Goal: Find specific page/section: Find specific page/section

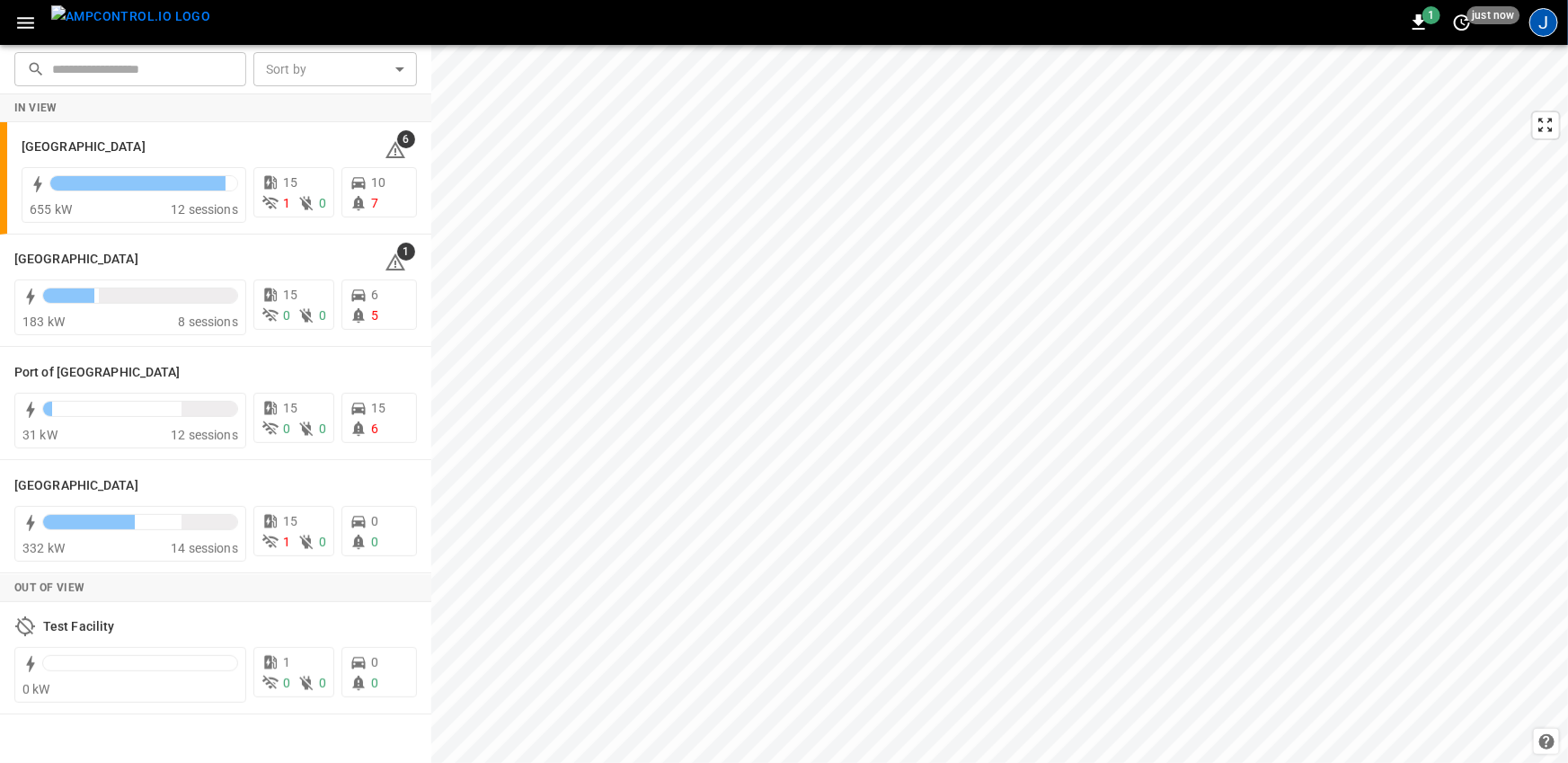
click at [1551, 28] on div "J" at bounding box center [1543, 23] width 28 height 28
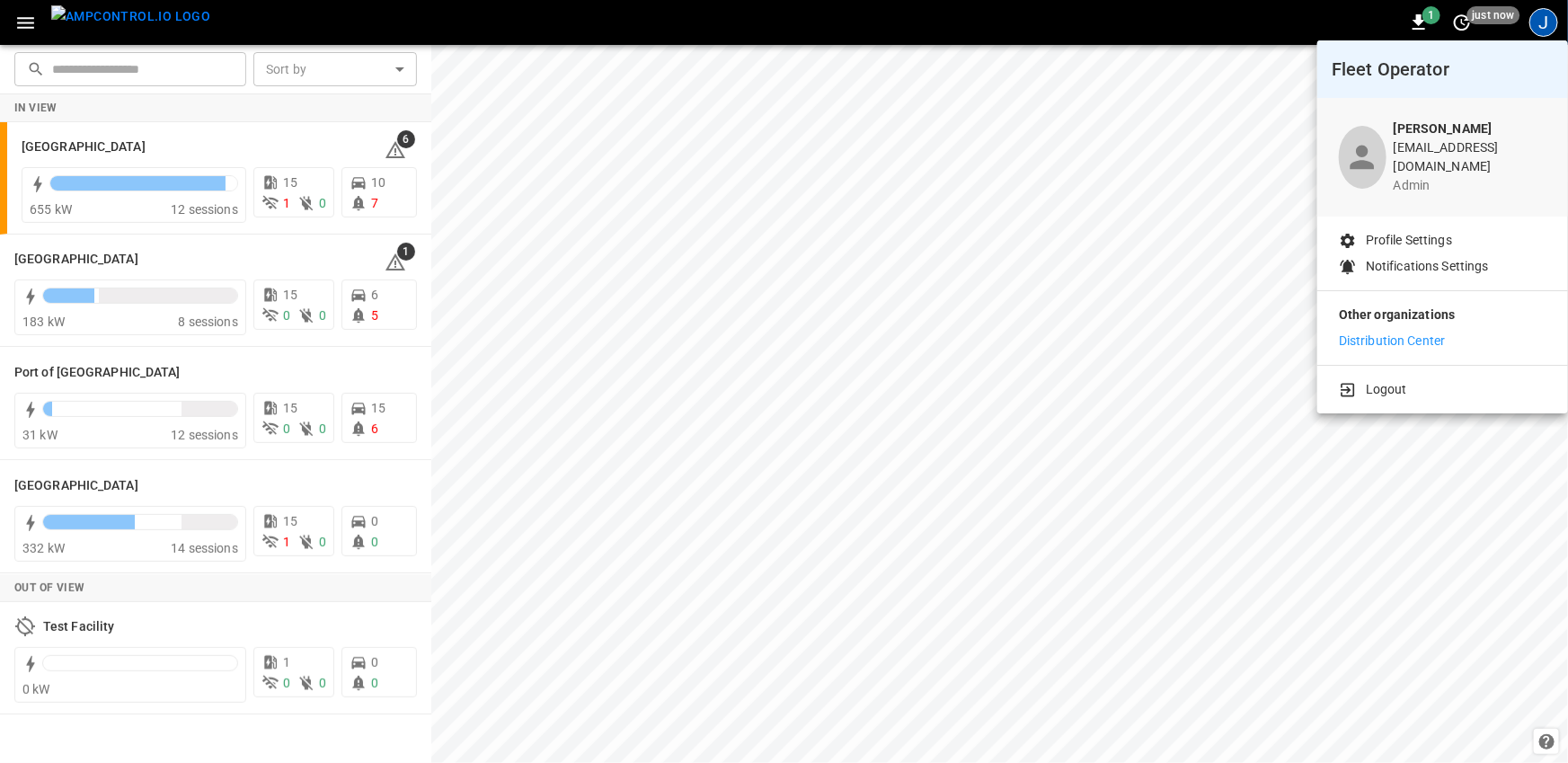
click at [1389, 331] on p "Distribution Center" at bounding box center [1391, 341] width 107 height 19
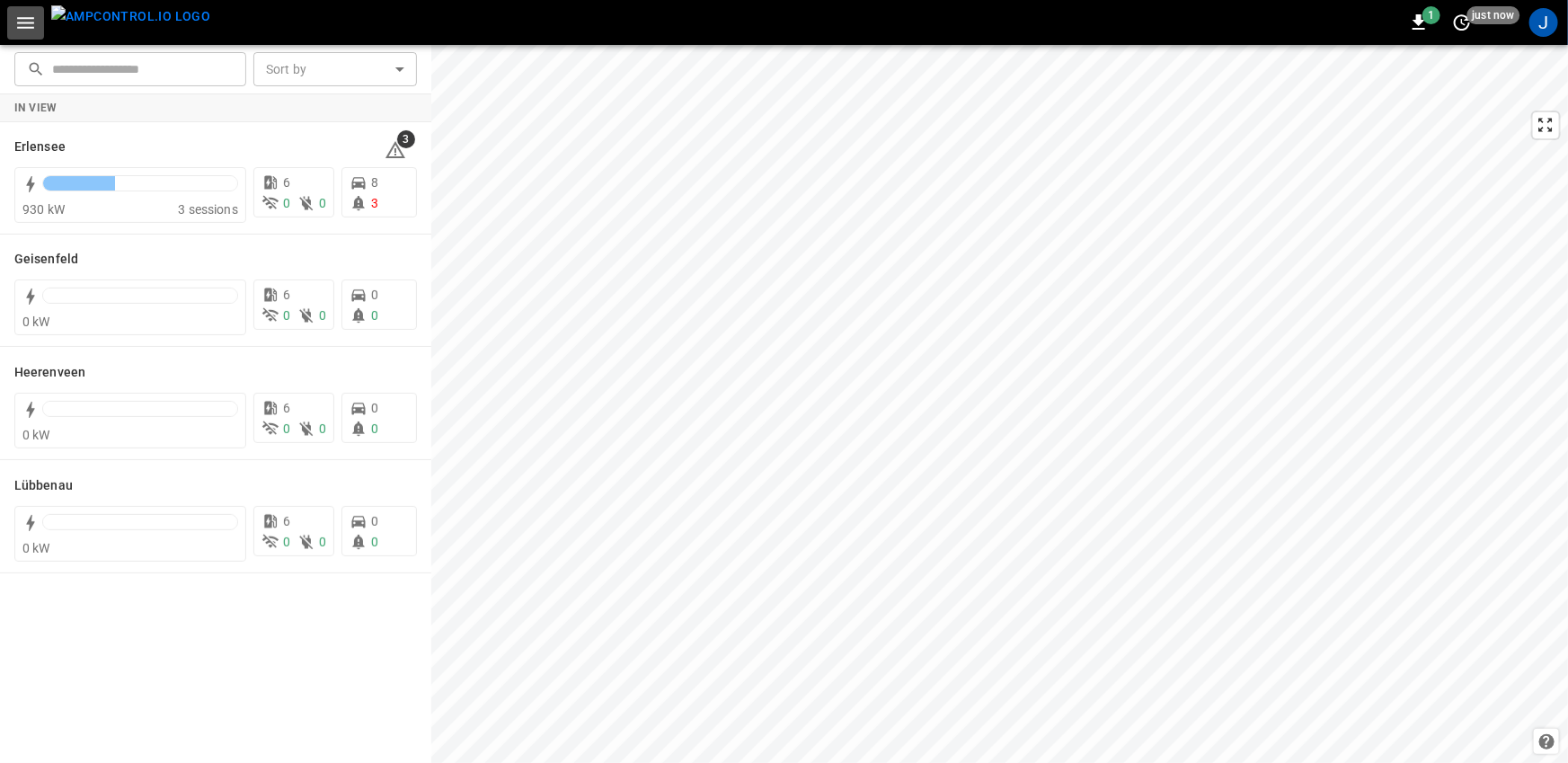
click at [28, 26] on icon "button" at bounding box center [25, 23] width 17 height 11
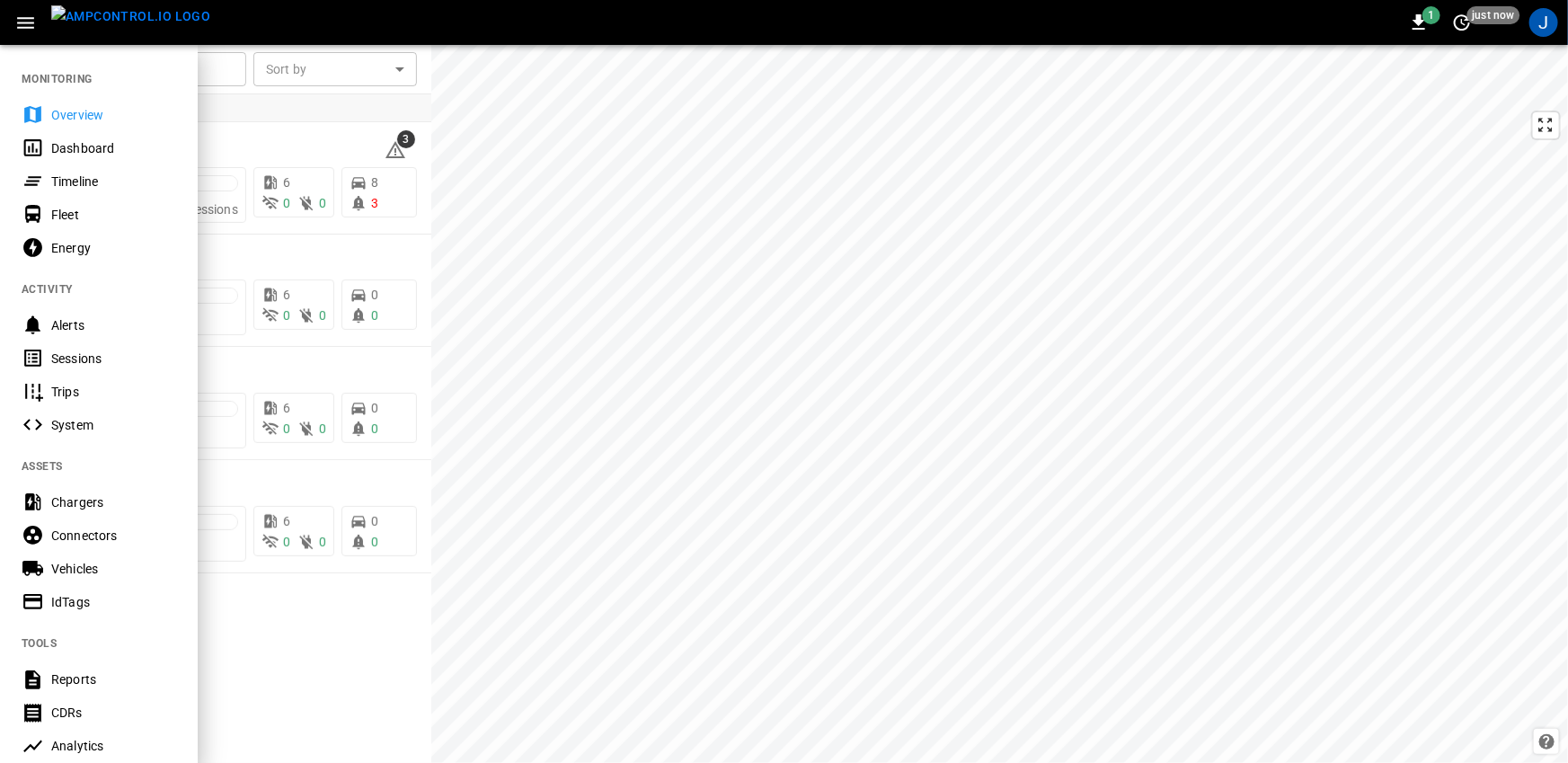
click at [59, 173] on div "Timeline" at bounding box center [113, 181] width 125 height 18
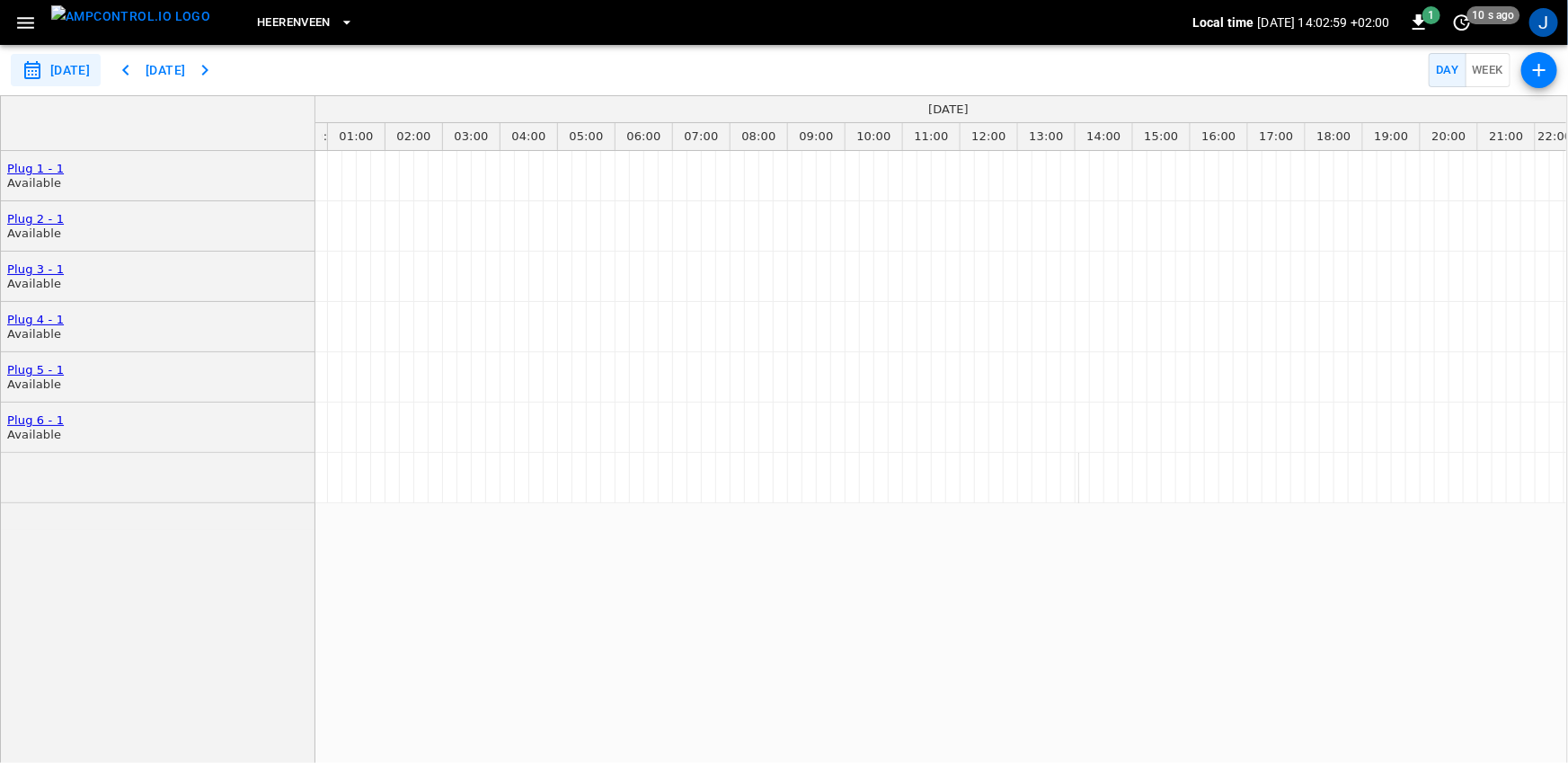
scroll to position [0, 52]
click at [284, 14] on span "Heerenveen" at bounding box center [294, 23] width 74 height 21
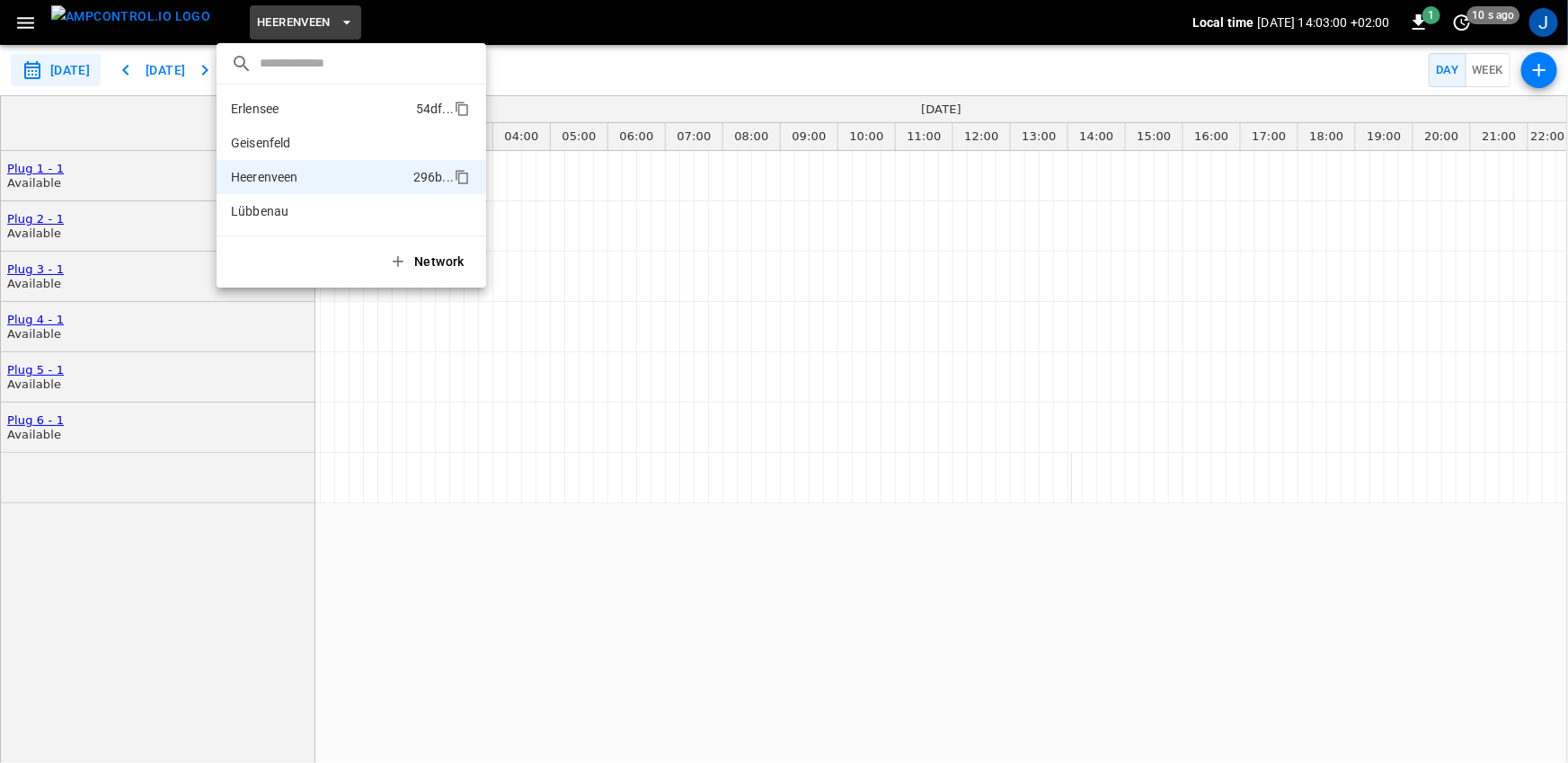
click at [284, 100] on li "Erlensee 54df ..." at bounding box center [351, 109] width 270 height 34
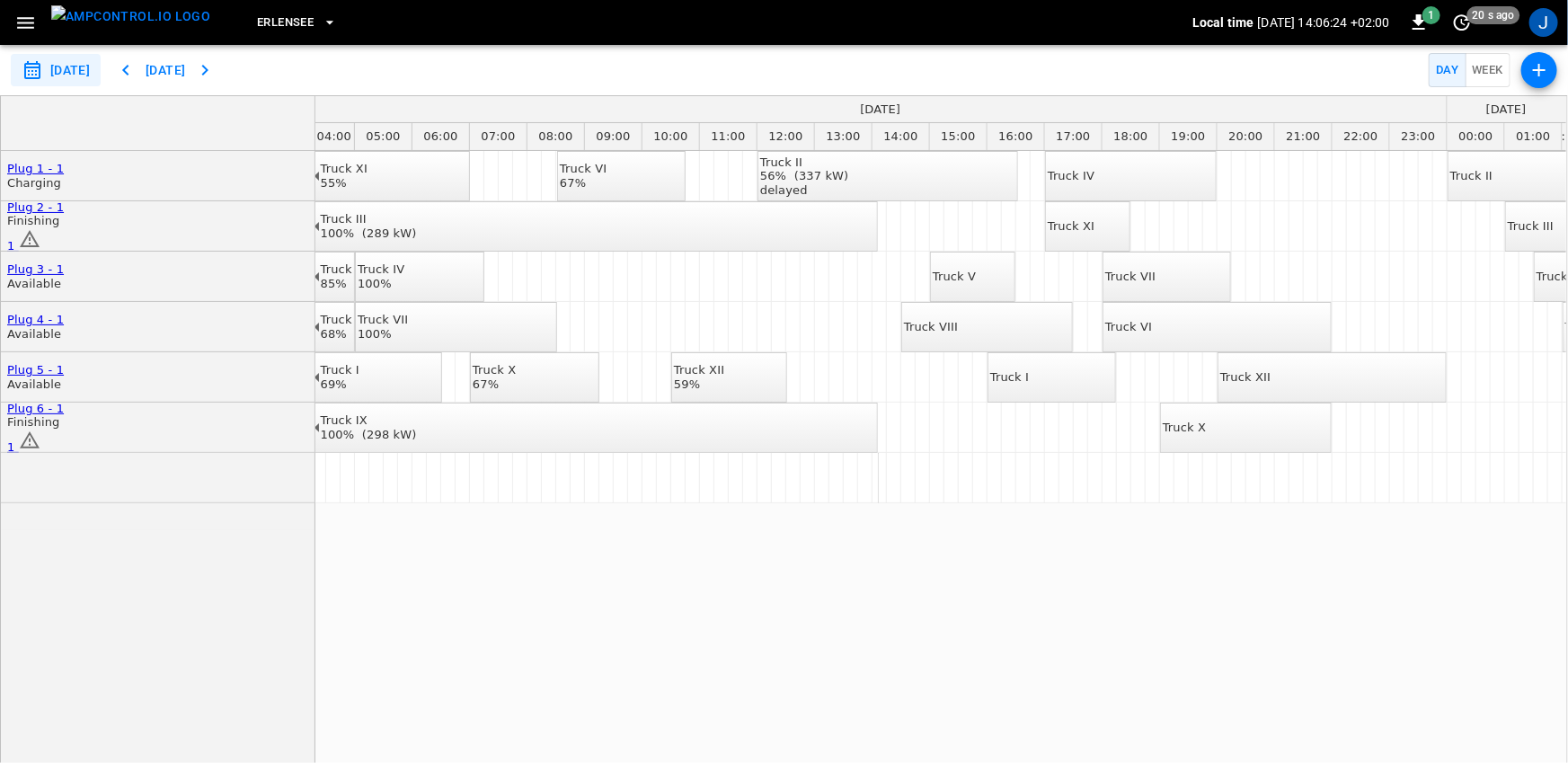
scroll to position [0, 250]
drag, startPoint x: 956, startPoint y: 423, endPoint x: 1069, endPoint y: 419, distance: 113.1
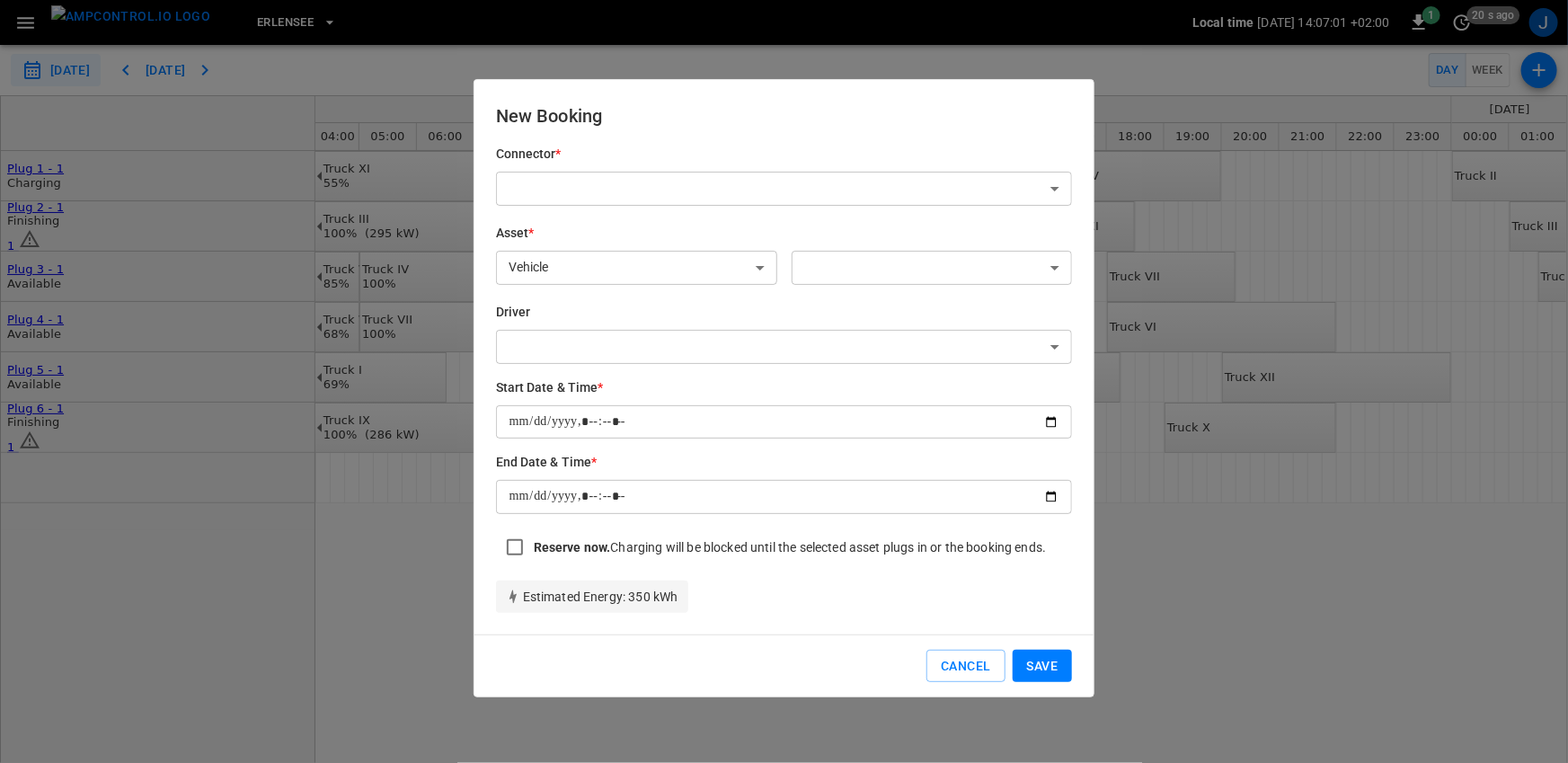
type input "**********"
click at [943, 662] on button "Cancel" at bounding box center [965, 666] width 78 height 33
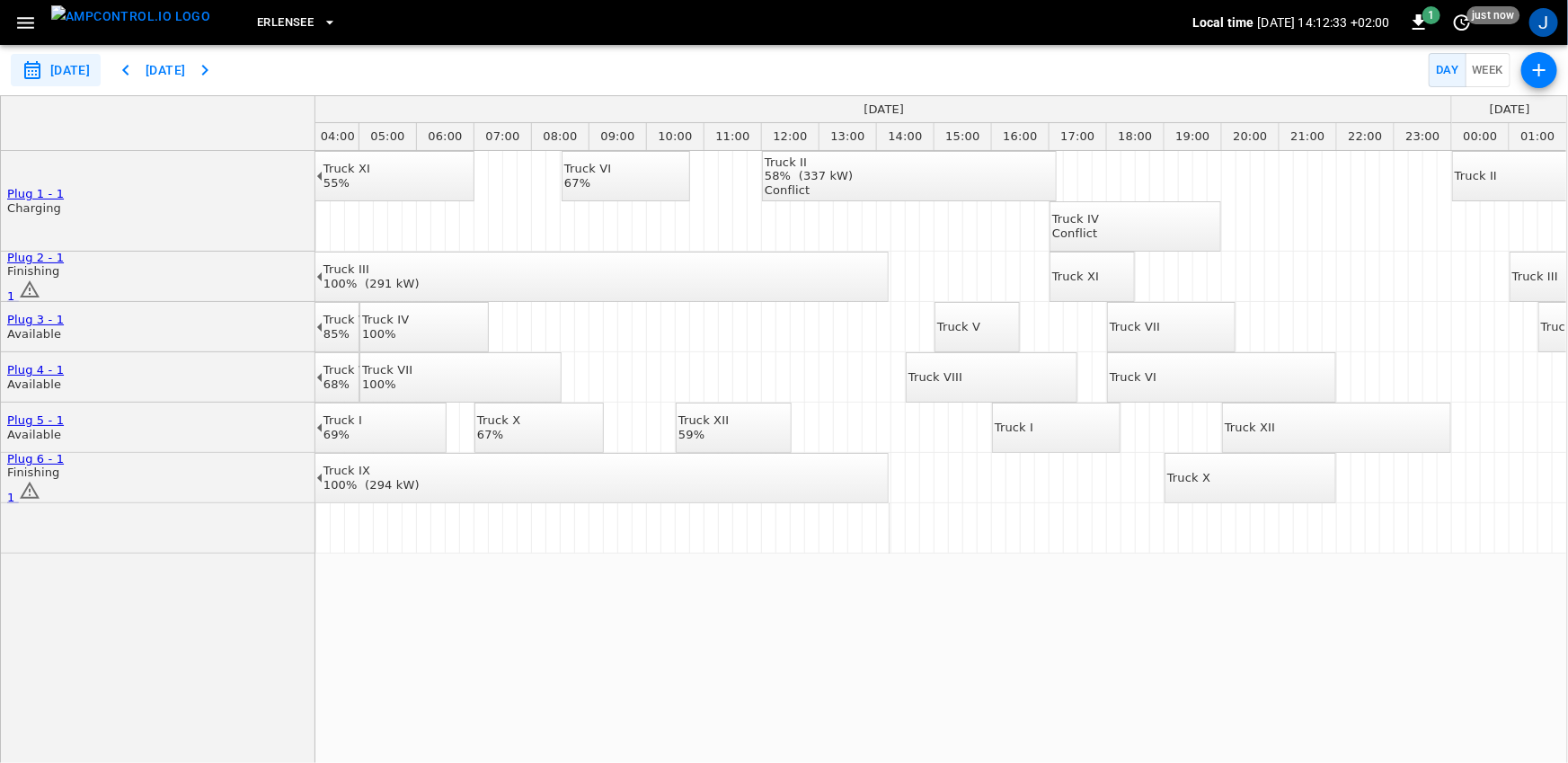
click at [25, 26] on icon "button" at bounding box center [25, 23] width 17 height 11
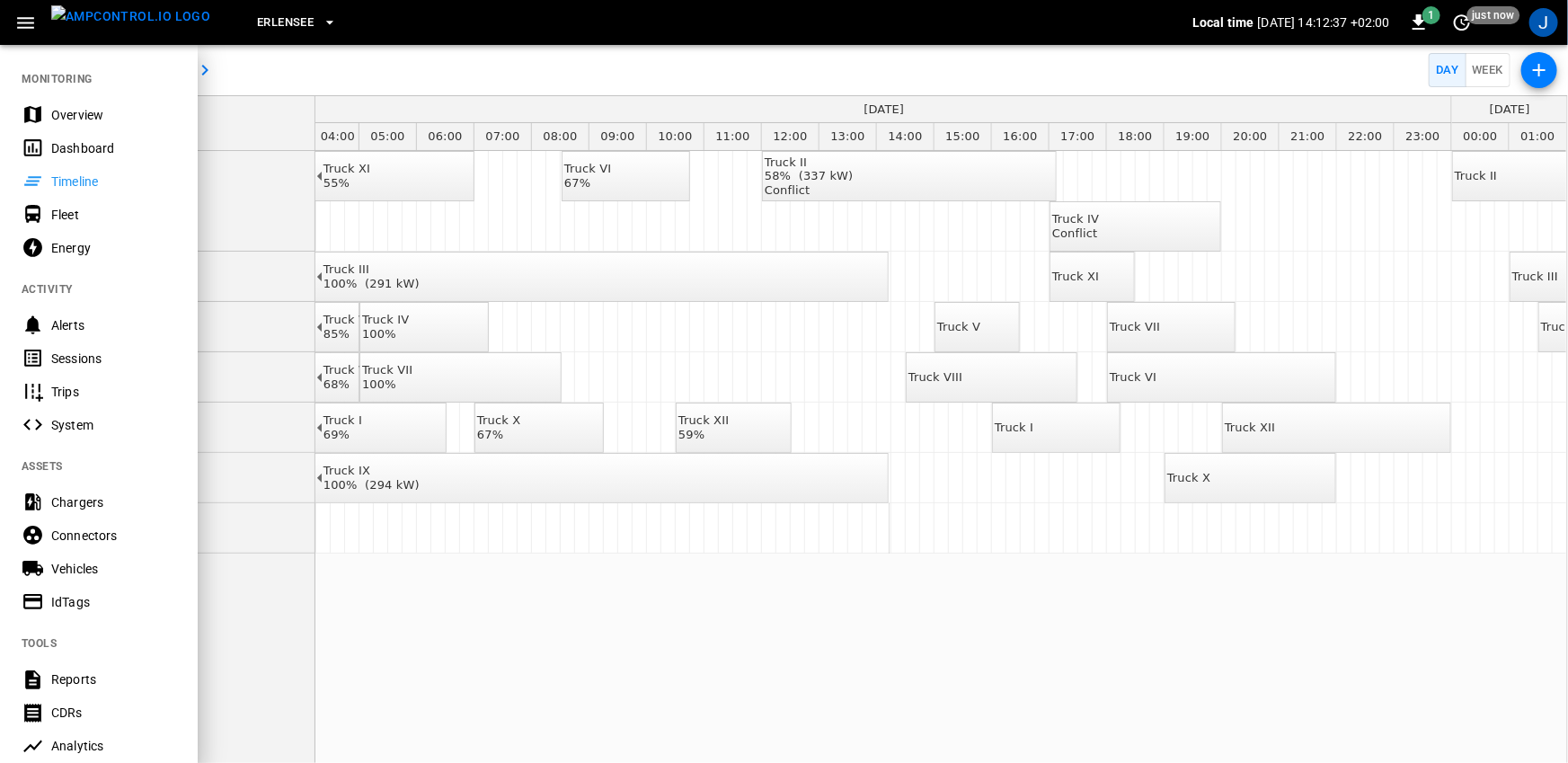
click at [81, 244] on div "Energy" at bounding box center [113, 247] width 125 height 18
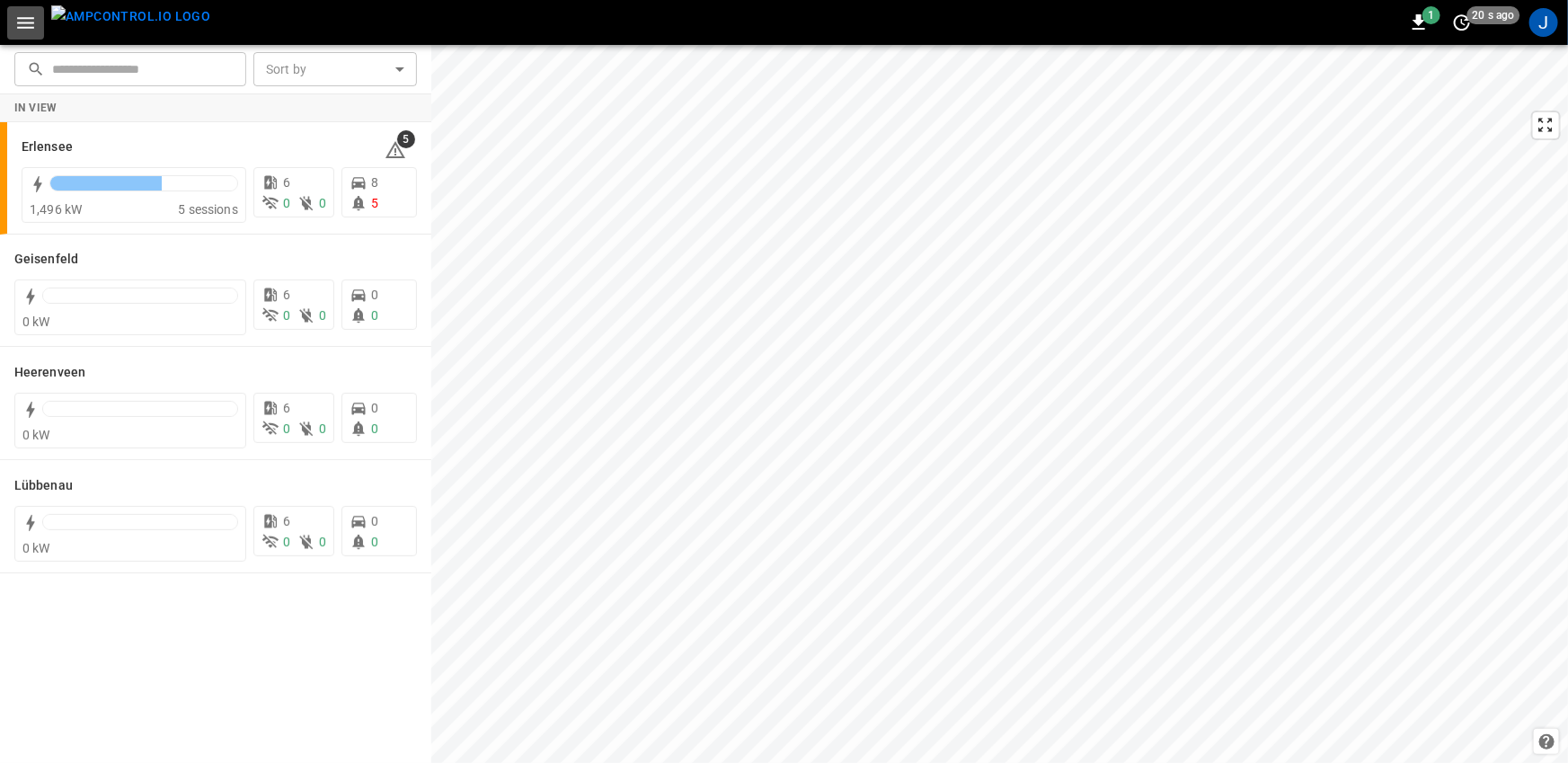
click at [27, 16] on icon "button" at bounding box center [25, 23] width 23 height 23
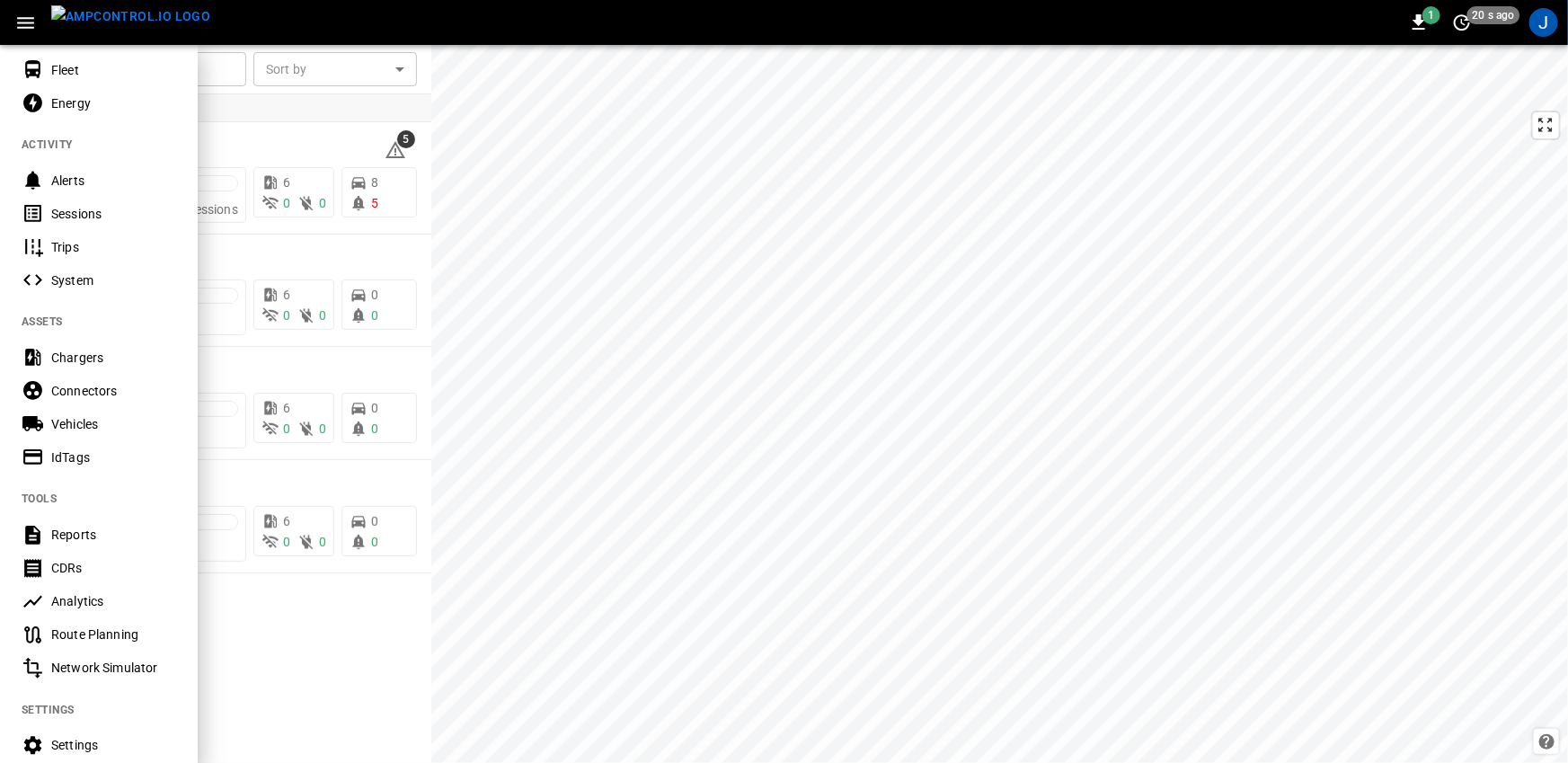
scroll to position [297, 0]
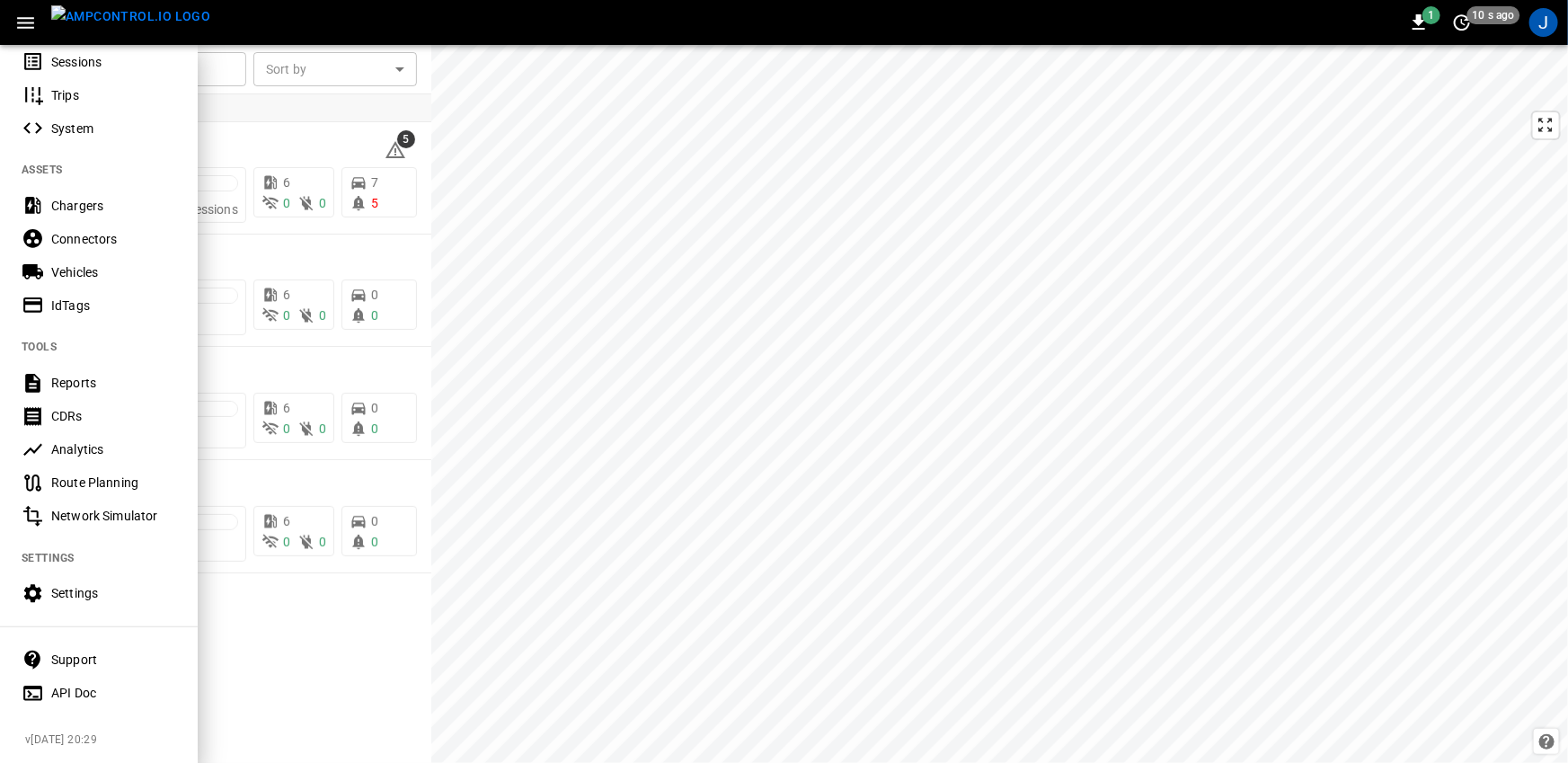
click at [65, 698] on div "API Doc" at bounding box center [113, 692] width 125 height 18
